Goal: Information Seeking & Learning: Learn about a topic

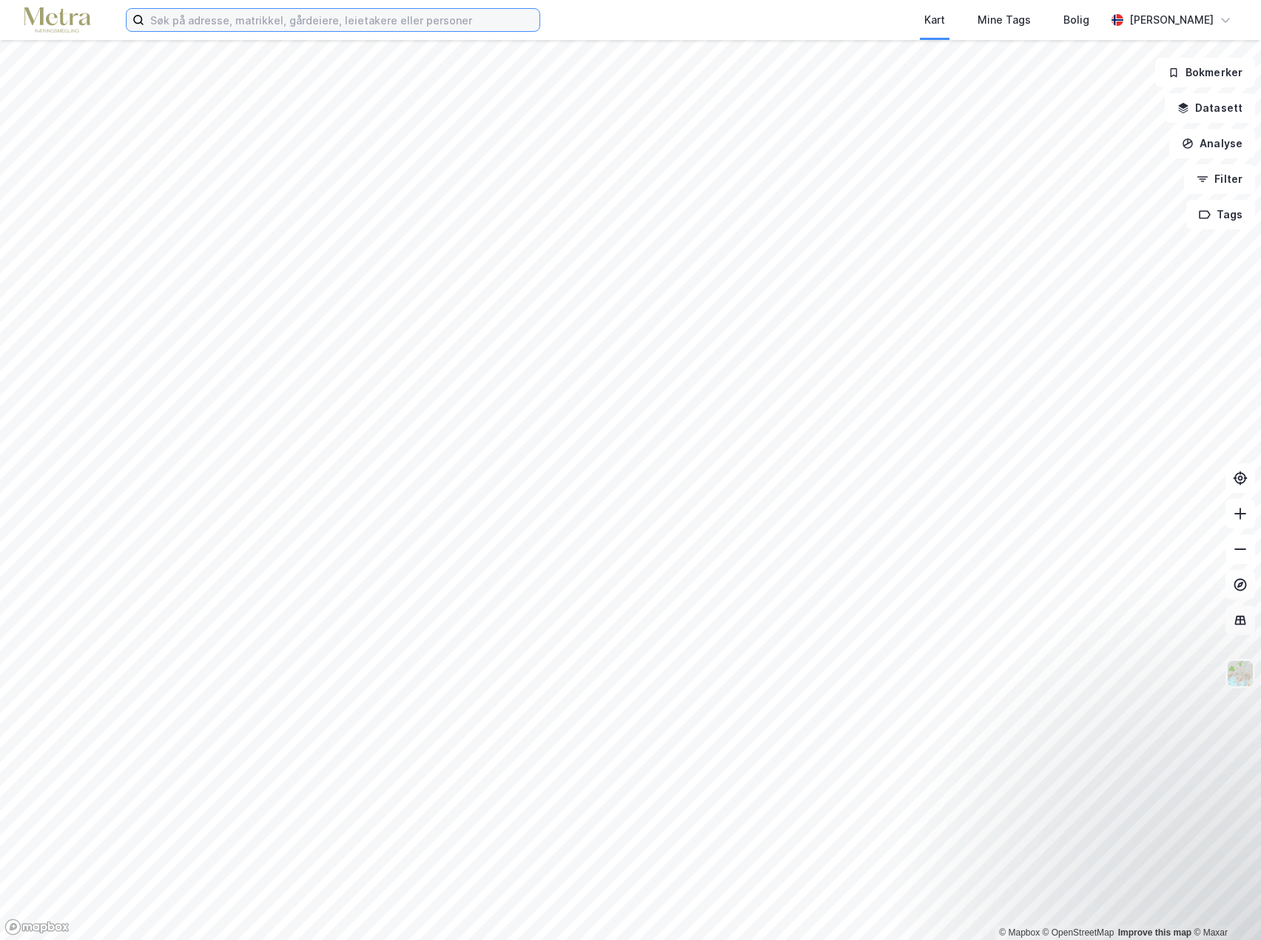
click at [228, 30] on input at bounding box center [341, 20] width 395 height 22
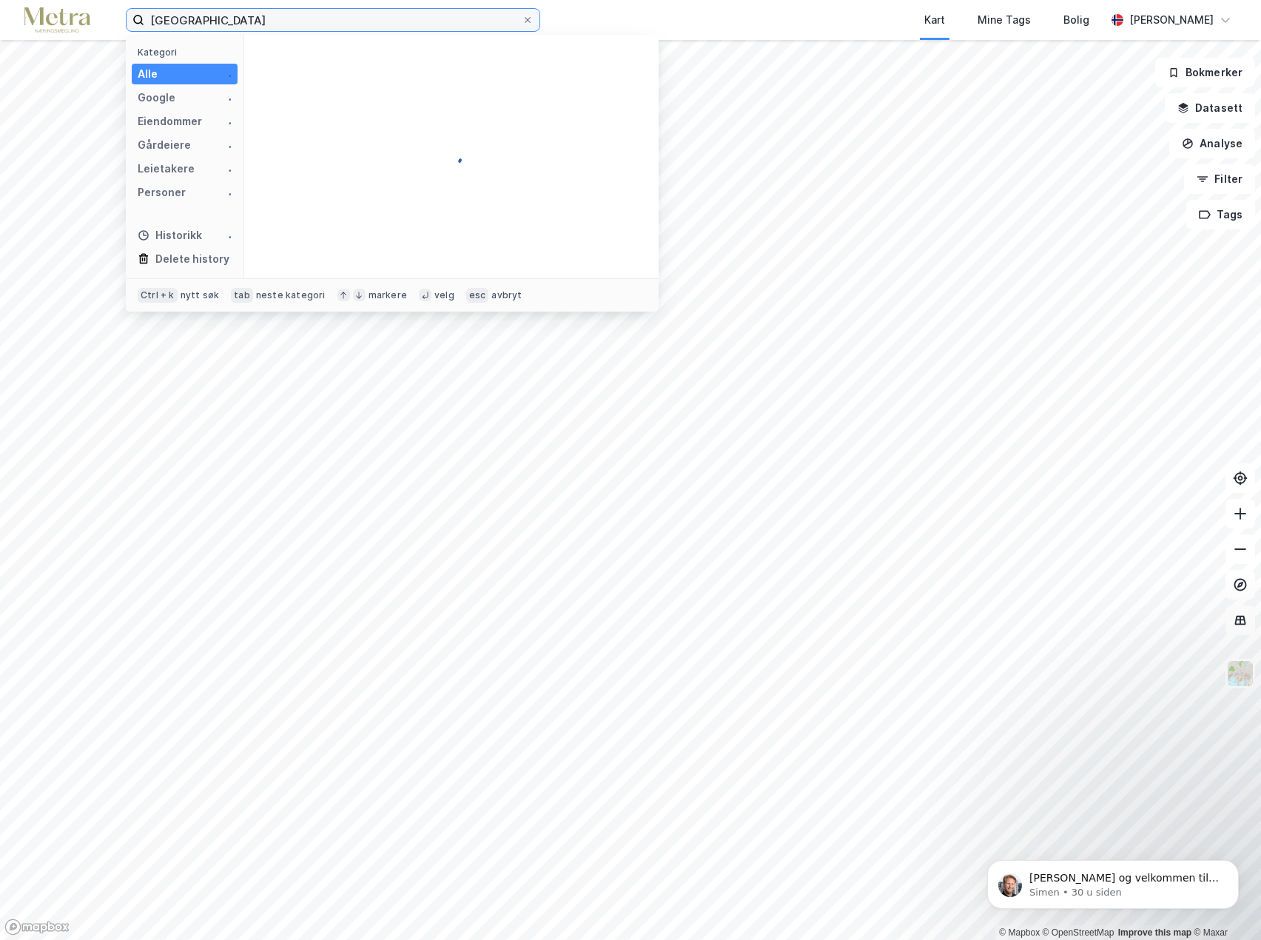
type input "[GEOGRAPHIC_DATA]"
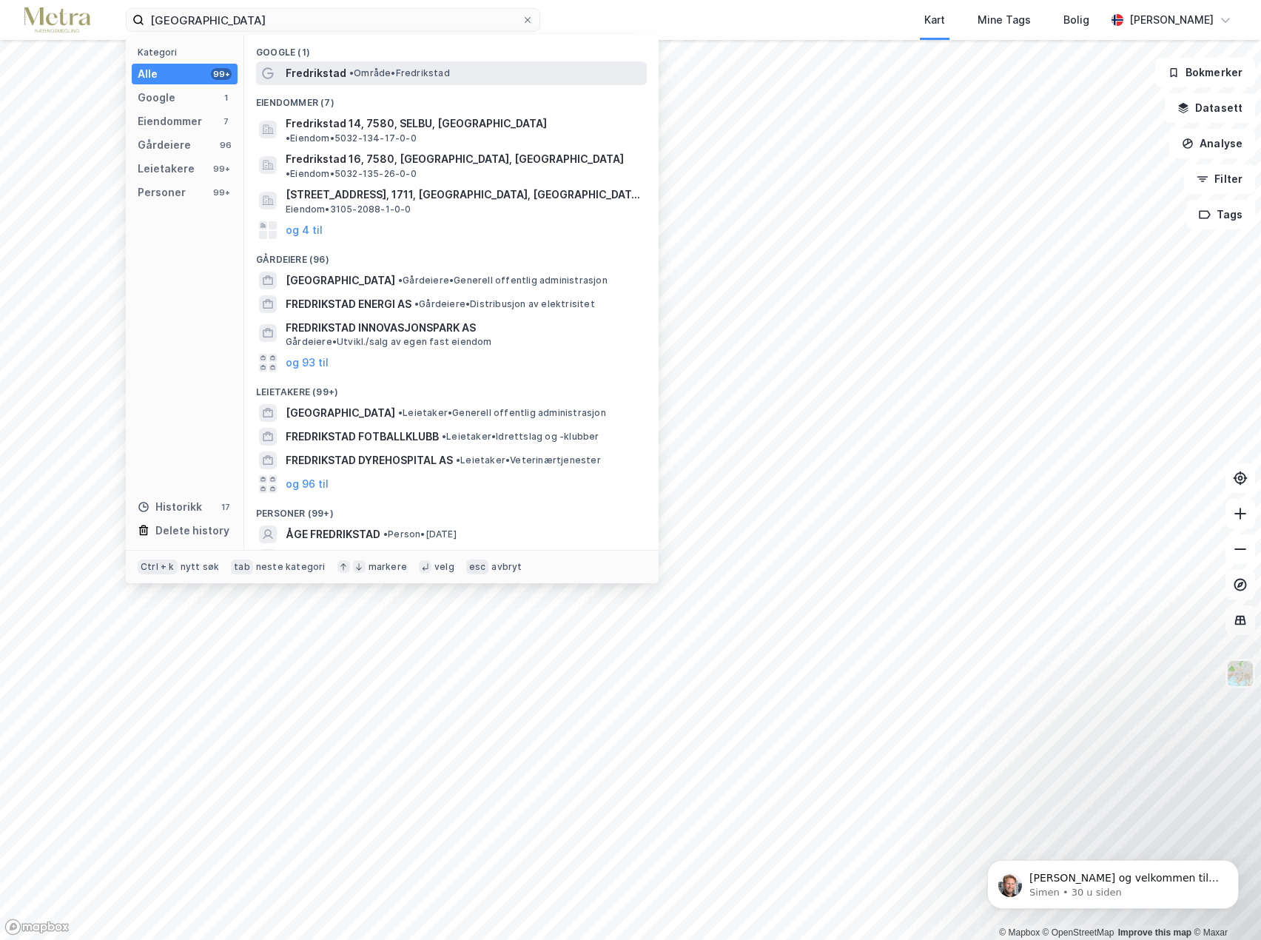
click at [318, 74] on span "Fredrikstad" at bounding box center [316, 73] width 61 height 18
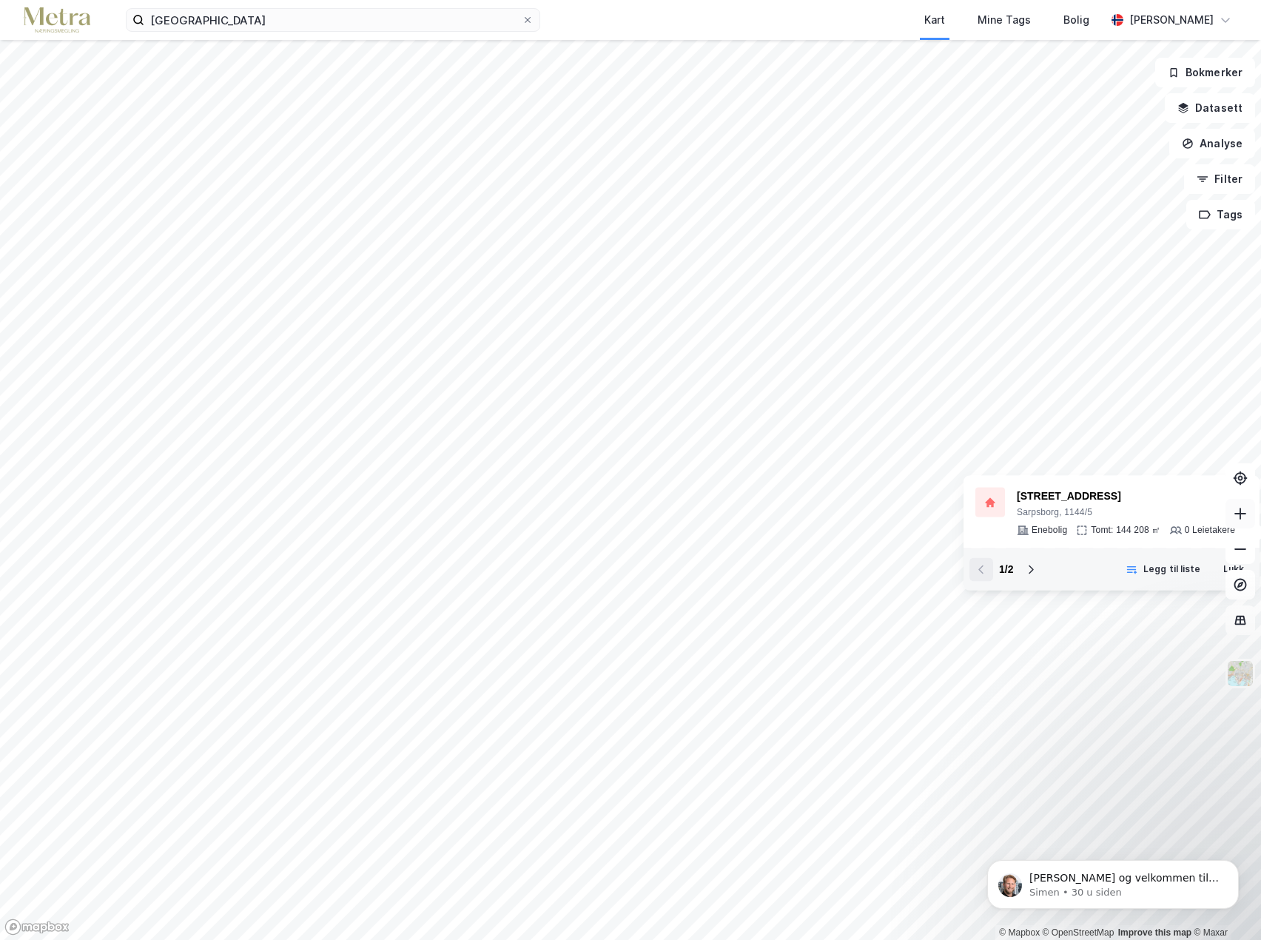
click at [1242, 513] on icon at bounding box center [1240, 513] width 15 height 15
click at [1238, 522] on button at bounding box center [1241, 514] width 30 height 30
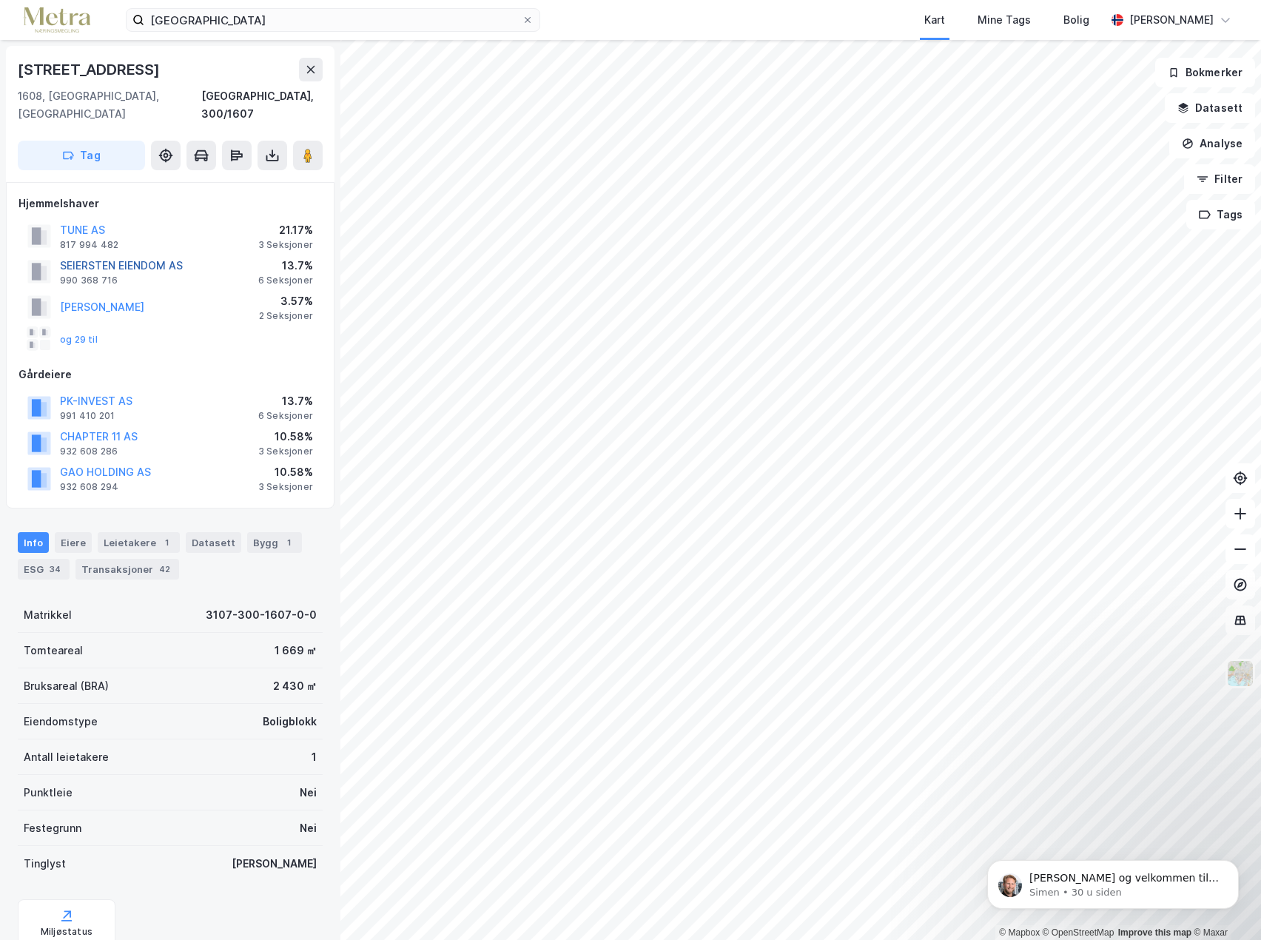
click at [0, 0] on button "SEIERSTEN EIENDOM AS" at bounding box center [0, 0] width 0 height 0
